Goal: Navigation & Orientation: Find specific page/section

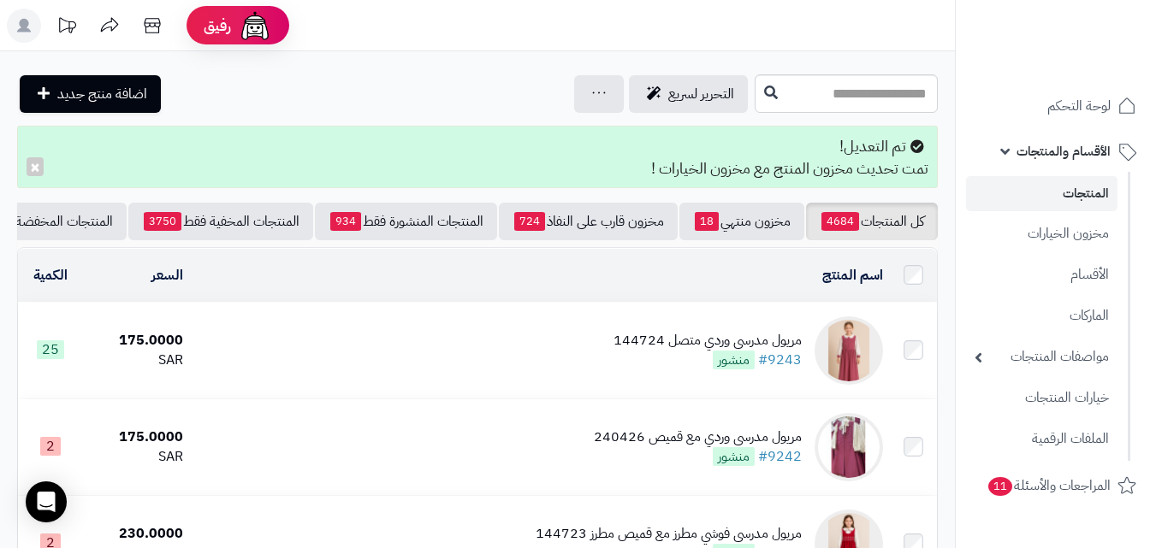
click at [34, 34] on rect at bounding box center [24, 26] width 34 height 34
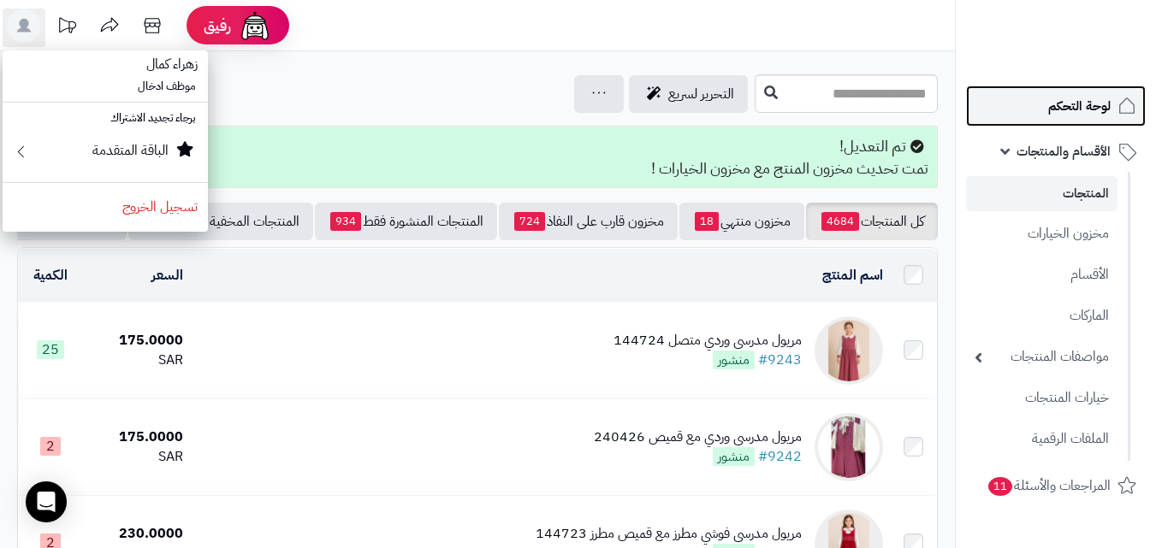
click at [1080, 96] on span "لوحة التحكم" at bounding box center [1079, 106] width 62 height 24
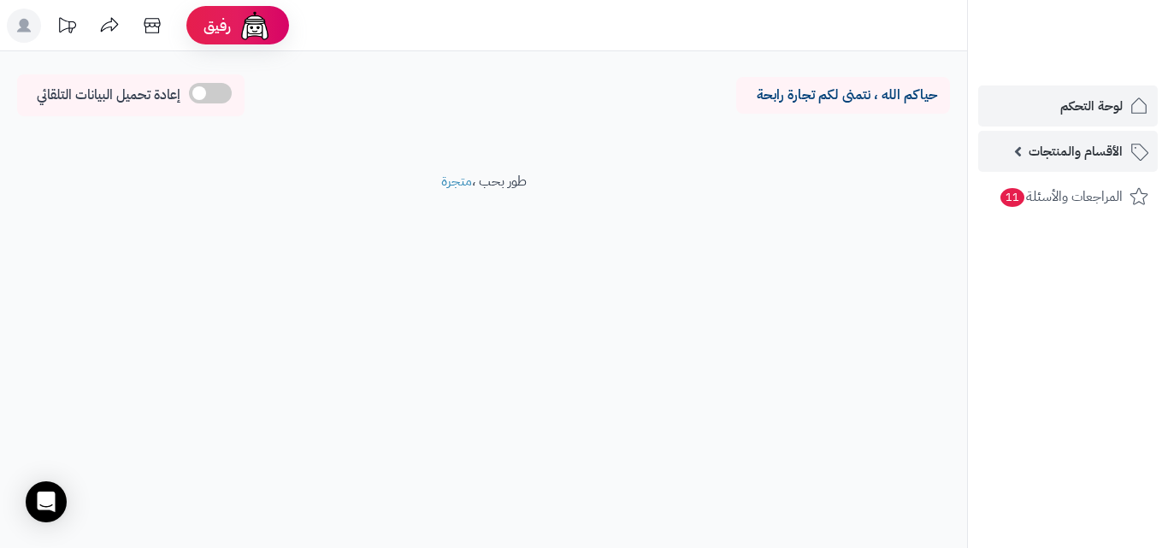
click at [1087, 153] on span "الأقسام والمنتجات" at bounding box center [1076, 151] width 94 height 24
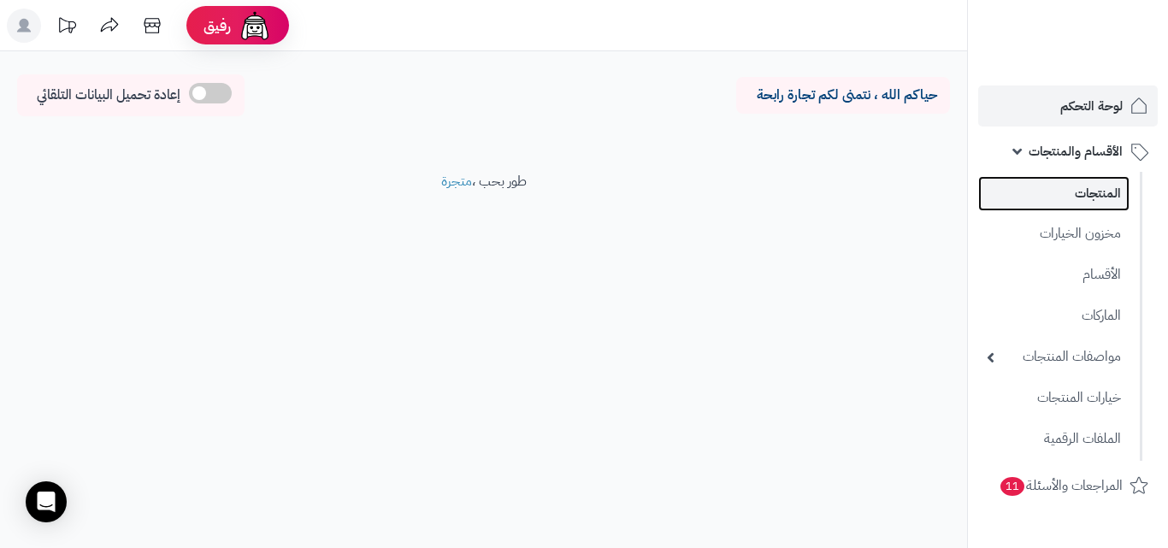
click at [1072, 200] on link "المنتجات" at bounding box center [1054, 193] width 151 height 35
